Goal: Task Accomplishment & Management: Use online tool/utility

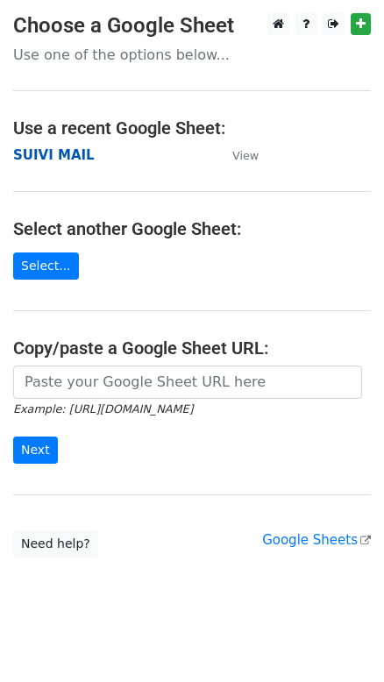
click at [44, 155] on strong "SUIVI MAIL" at bounding box center [54, 155] width 82 height 16
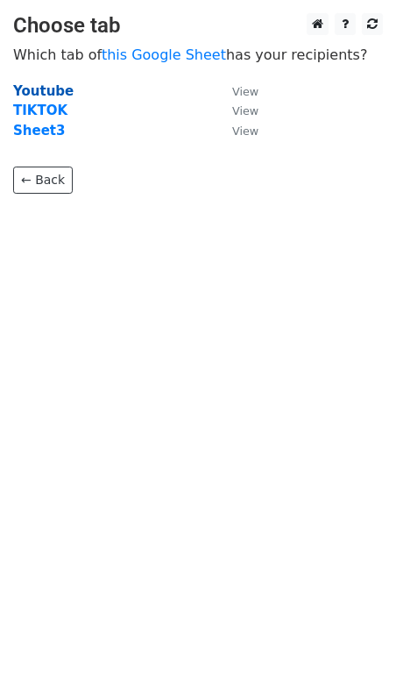
click at [50, 91] on strong "Youtube" at bounding box center [43, 91] width 61 height 16
